Goal: Obtain resource: Obtain resource

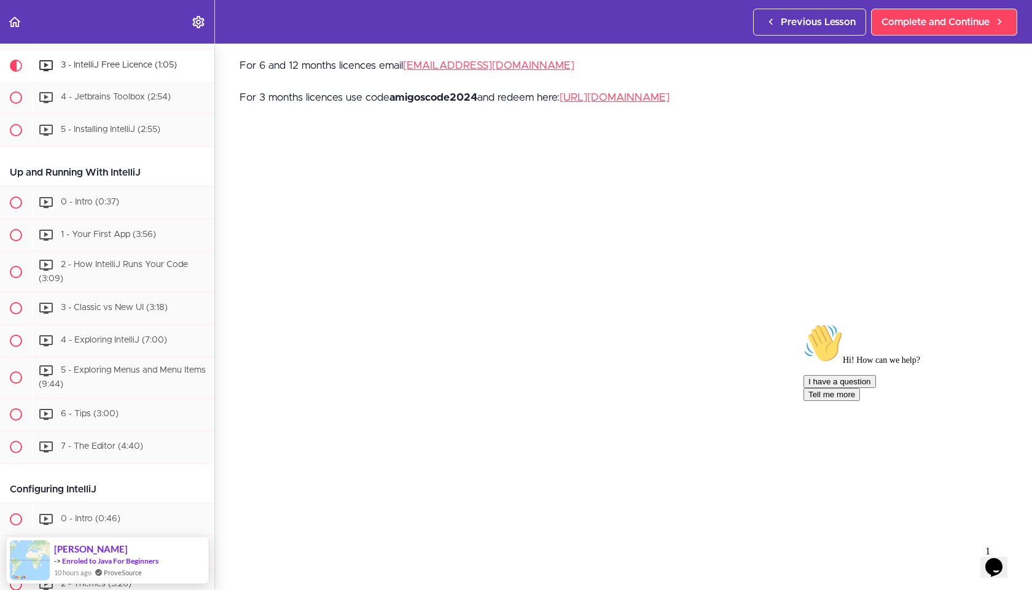
scroll to position [46, 0]
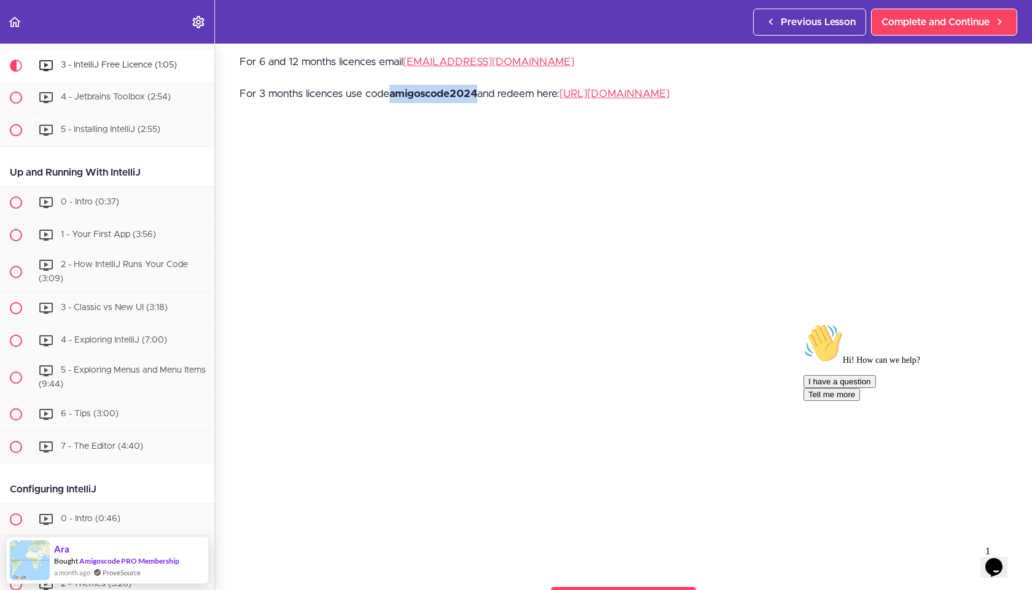
drag, startPoint x: 393, startPoint y: 88, endPoint x: 477, endPoint y: 82, distance: 84.4
click at [477, 82] on div "For 6 and 12 months licences email [EMAIL_ADDRESS][DOMAIN_NAME] For 3 months li…" at bounding box center [624, 85] width 768 height 64
copy strong "amigoscode2024"
click at [366, 82] on div "For 6 and 12 months licences email [EMAIL_ADDRESS][DOMAIN_NAME] For 3 months li…" at bounding box center [624, 85] width 768 height 64
click at [804, 324] on icon "Chat attention grabber" at bounding box center [804, 324] width 0 height 0
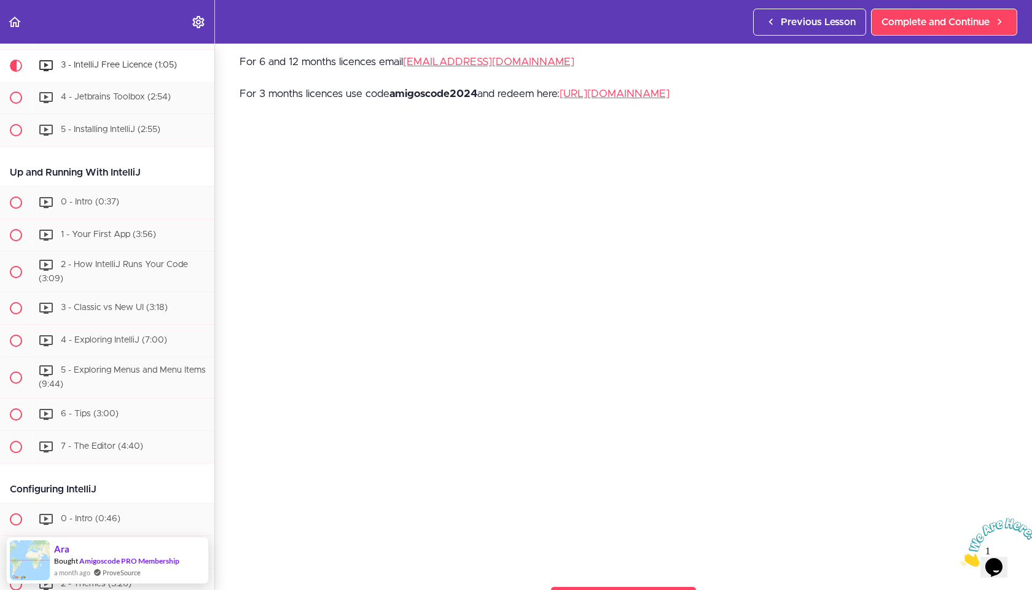
click at [961, 559] on icon "Close" at bounding box center [961, 564] width 0 height 10
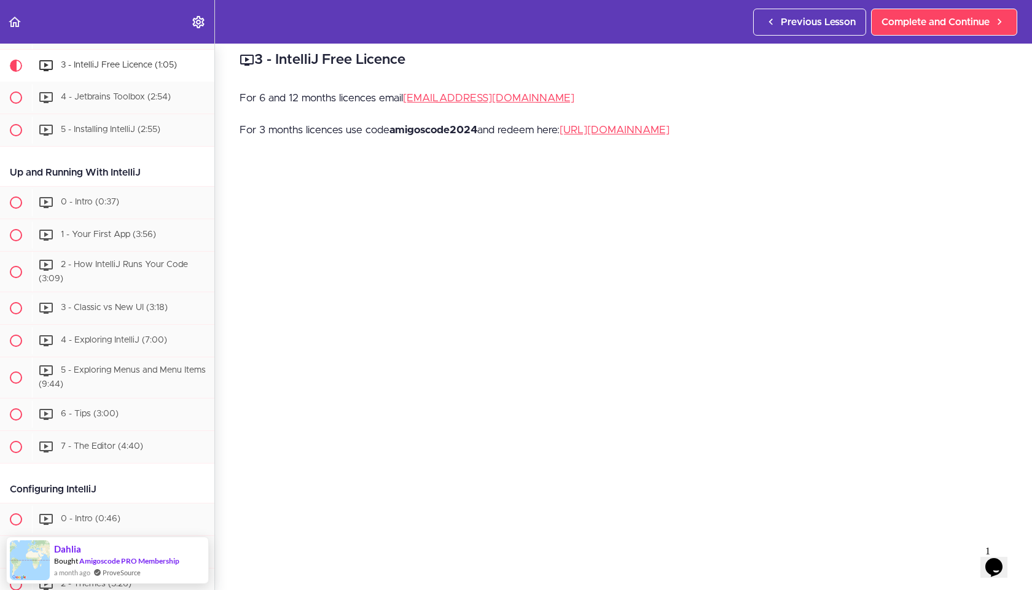
scroll to position [0, 0]
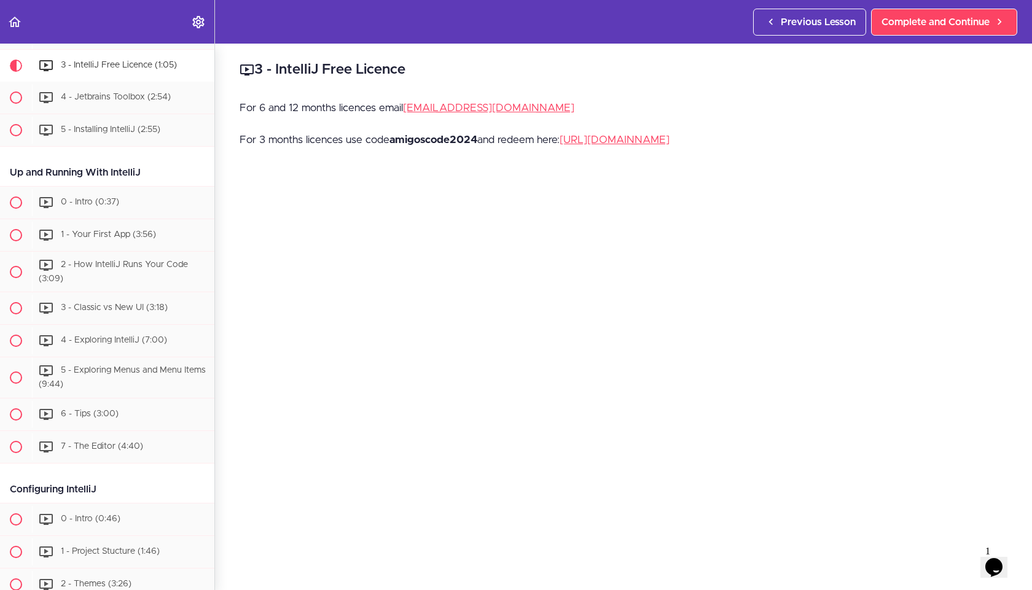
click at [402, 109] on p "For 6 and 12 months licences email [EMAIL_ADDRESS][DOMAIN_NAME]" at bounding box center [624, 108] width 768 height 18
click at [670, 139] on link "[URL][DOMAIN_NAME]" at bounding box center [615, 140] width 110 height 10
drag, startPoint x: 404, startPoint y: 106, endPoint x: 442, endPoint y: 98, distance: 38.5
click at [442, 98] on div "3 - IntelliJ Free Licence For 6 and 12 months licences email [EMAIL_ADDRESS][DO…" at bounding box center [623, 317] width 817 height 547
click at [433, 91] on div "3 - IntelliJ Free Licence For 6 and 12 months licences email [EMAIL_ADDRESS][DO…" at bounding box center [623, 317] width 817 height 547
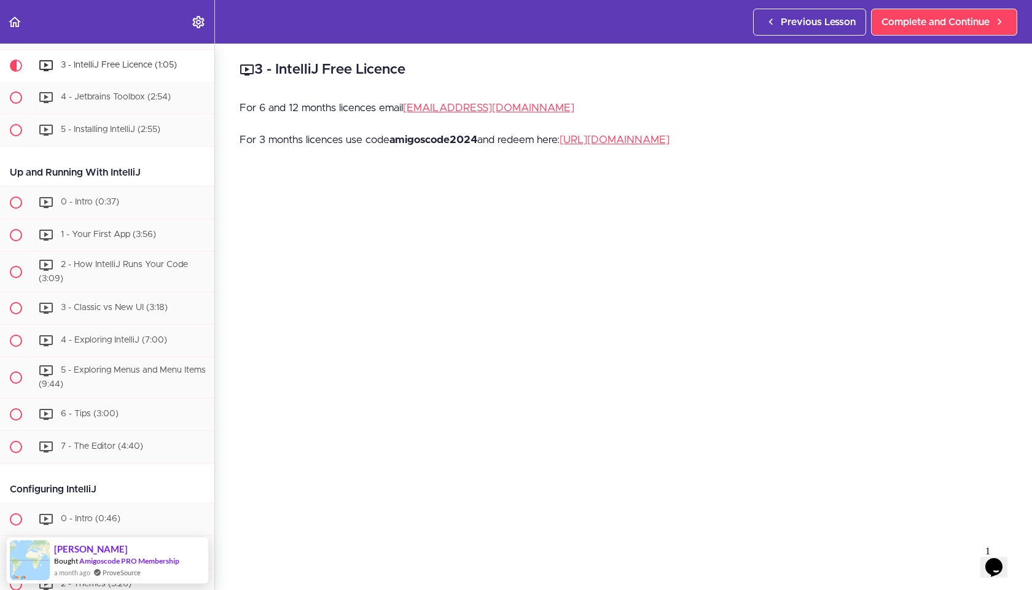
drag, startPoint x: 452, startPoint y: 79, endPoint x: 441, endPoint y: 87, distance: 13.8
click at [450, 81] on div "3 - IntelliJ Free Licence For 6 and 12 months licences email [EMAIL_ADDRESS][DO…" at bounding box center [623, 317] width 817 height 547
click at [389, 113] on p "For 6 and 12 months licences email [EMAIL_ADDRESS][DOMAIN_NAME]" at bounding box center [624, 108] width 768 height 18
click at [401, 108] on p "For 6 and 12 months licences email [EMAIL_ADDRESS][DOMAIN_NAME]" at bounding box center [624, 108] width 768 height 18
drag, startPoint x: 405, startPoint y: 106, endPoint x: 525, endPoint y: 98, distance: 120.0
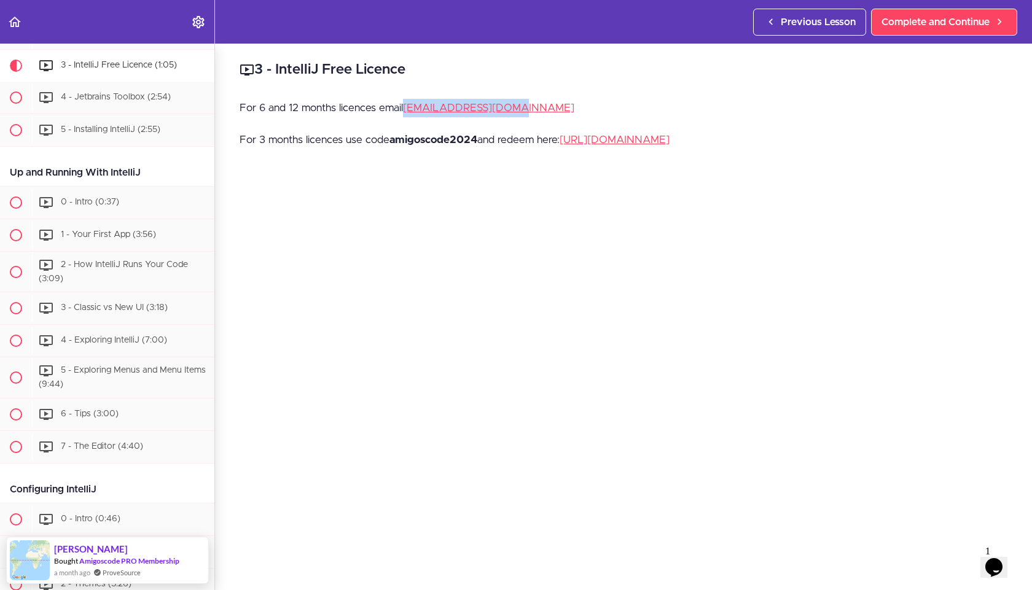
click at [525, 98] on div "3 - IntelliJ Free Licence For 6 and 12 months licences email [EMAIL_ADDRESS][DO…" at bounding box center [623, 317] width 817 height 547
copy link "[EMAIL_ADDRESS][DOMAIN_NAME]"
click at [629, 84] on div "3 - IntelliJ Free Licence For 6 and 12 months licences email [EMAIL_ADDRESS][DO…" at bounding box center [623, 317] width 817 height 547
